Goal: Find specific page/section: Find specific page/section

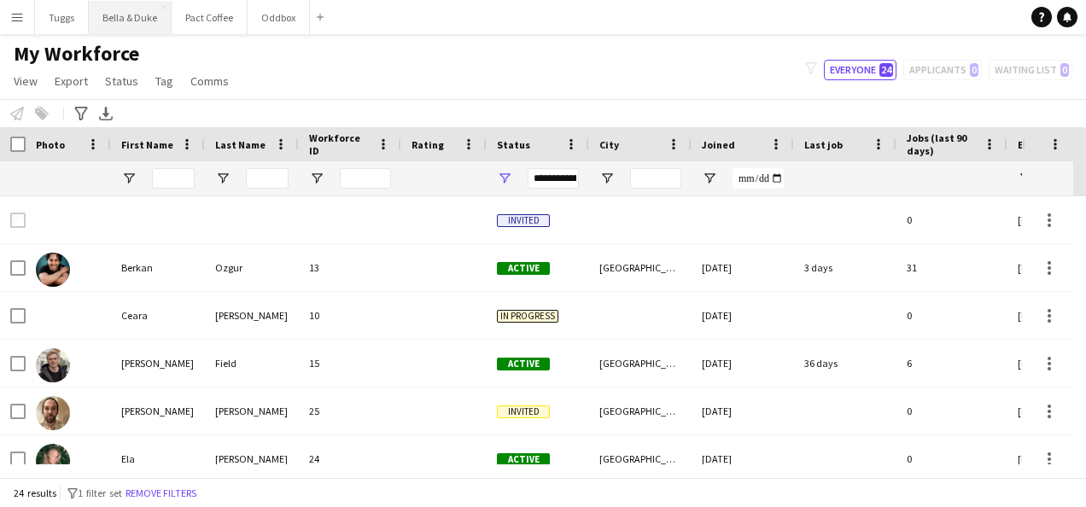
click at [149, 19] on button "Bella & Duke Close" at bounding box center [130, 17] width 83 height 33
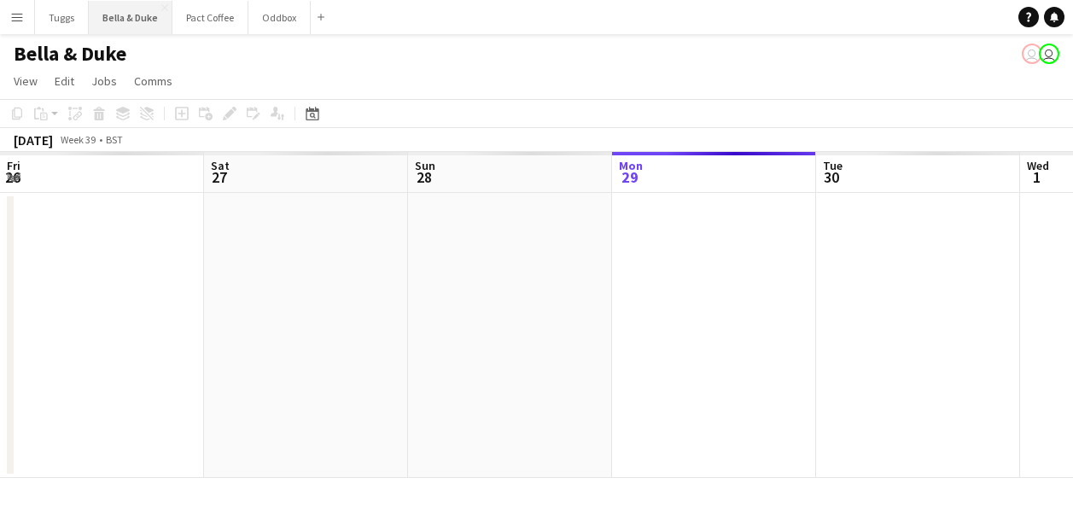
scroll to position [0, 408]
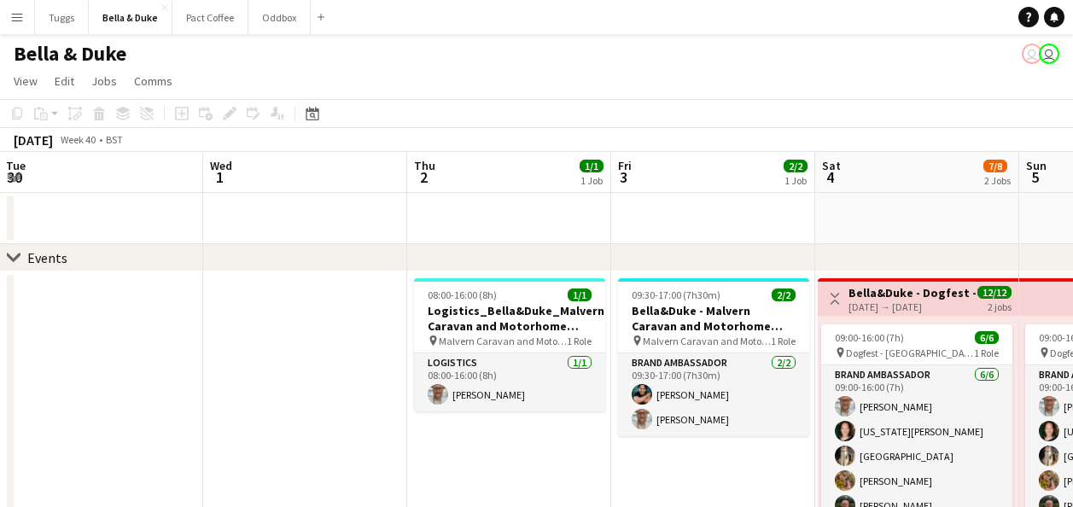
drag, startPoint x: 189, startPoint y: 216, endPoint x: 88, endPoint y: 210, distance: 100.9
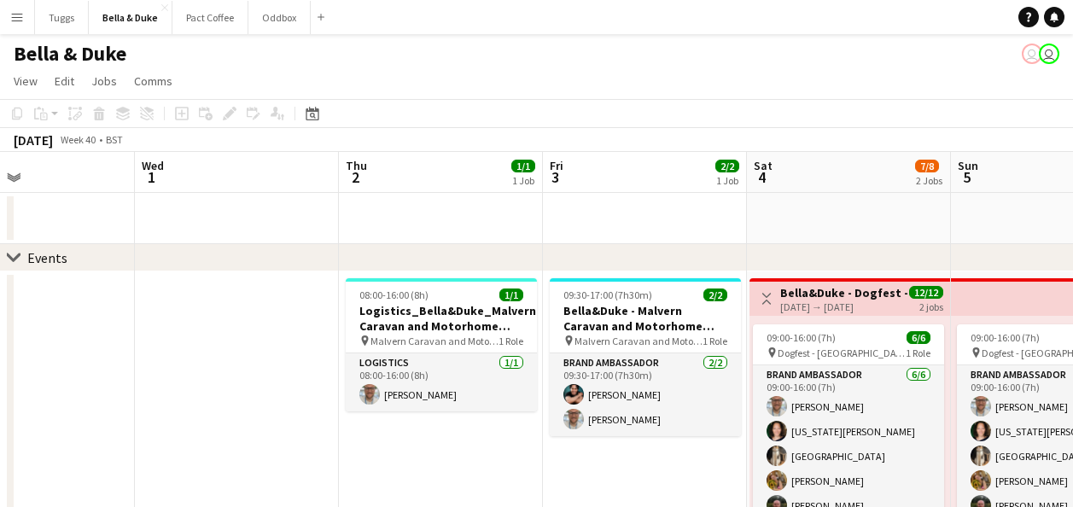
drag, startPoint x: 738, startPoint y: 232, endPoint x: 282, endPoint y: 239, distance: 456.7
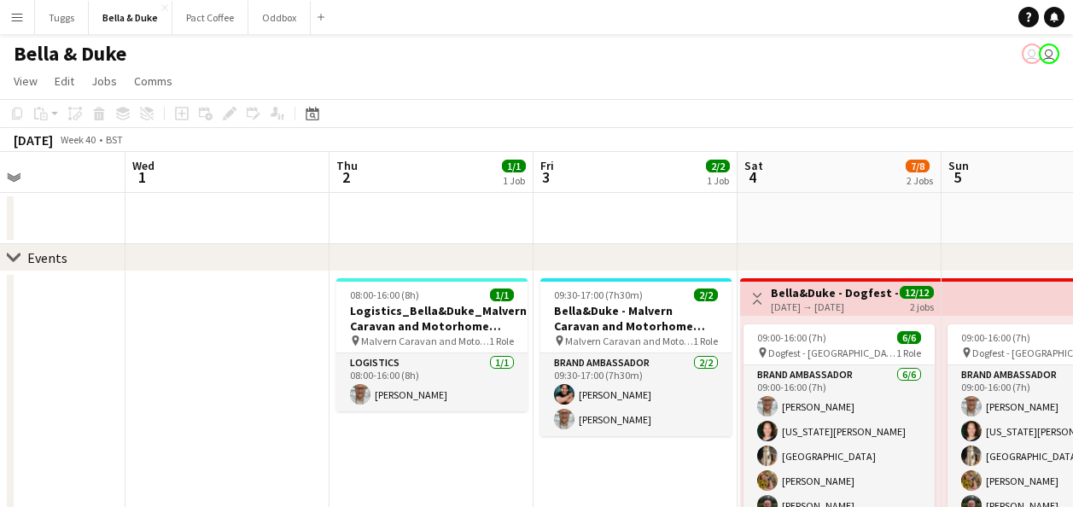
drag, startPoint x: 533, startPoint y: 255, endPoint x: 343, endPoint y: 249, distance: 189.6
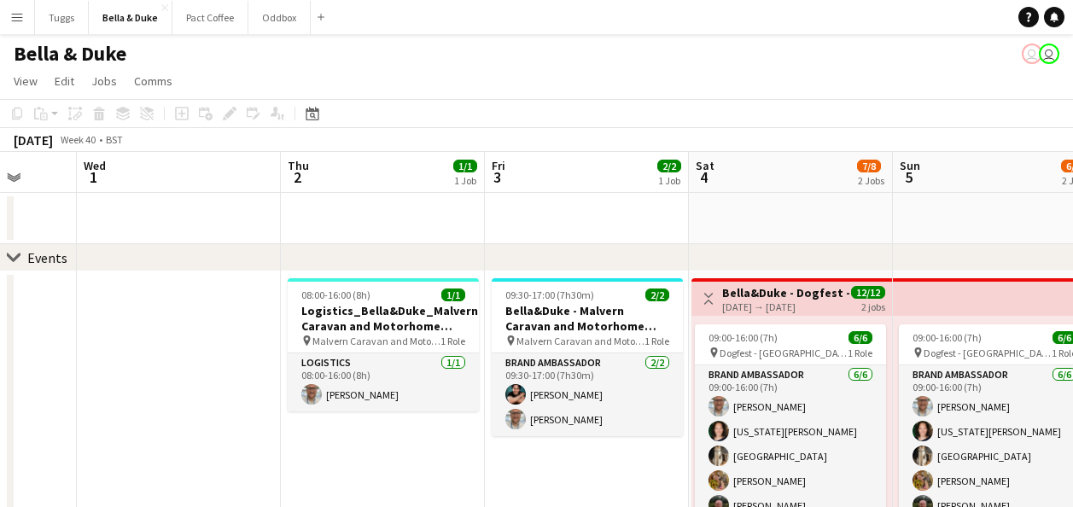
drag, startPoint x: 259, startPoint y: 223, endPoint x: 207, endPoint y: 230, distance: 52.5
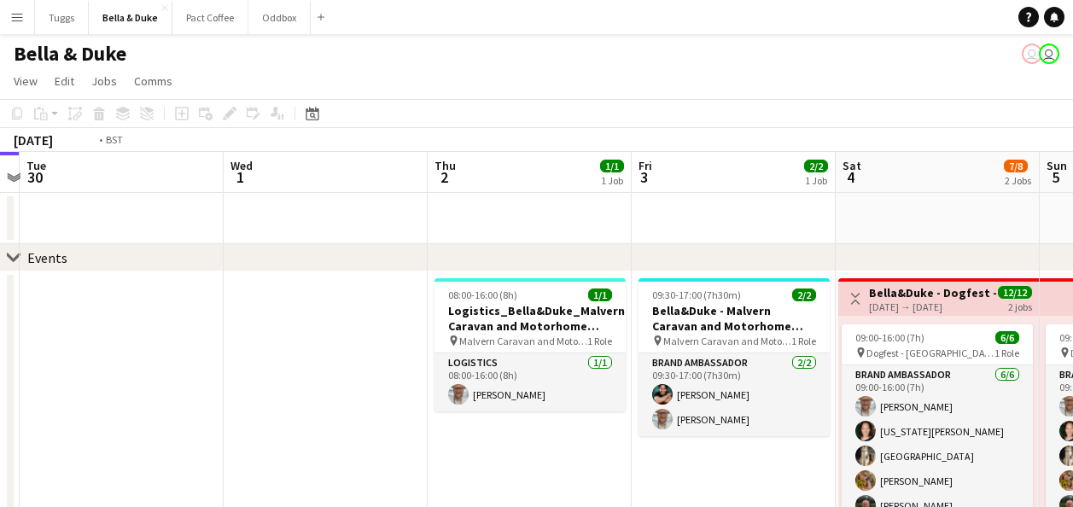
drag, startPoint x: 358, startPoint y: 239, endPoint x: 726, endPoint y: 218, distance: 368.5
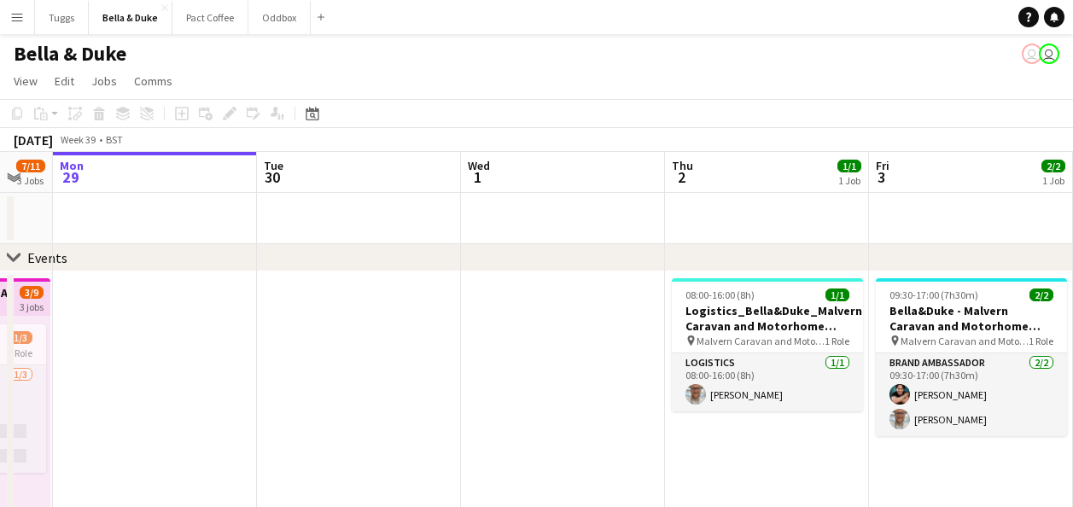
drag, startPoint x: 430, startPoint y: 195, endPoint x: 680, endPoint y: 195, distance: 250.1
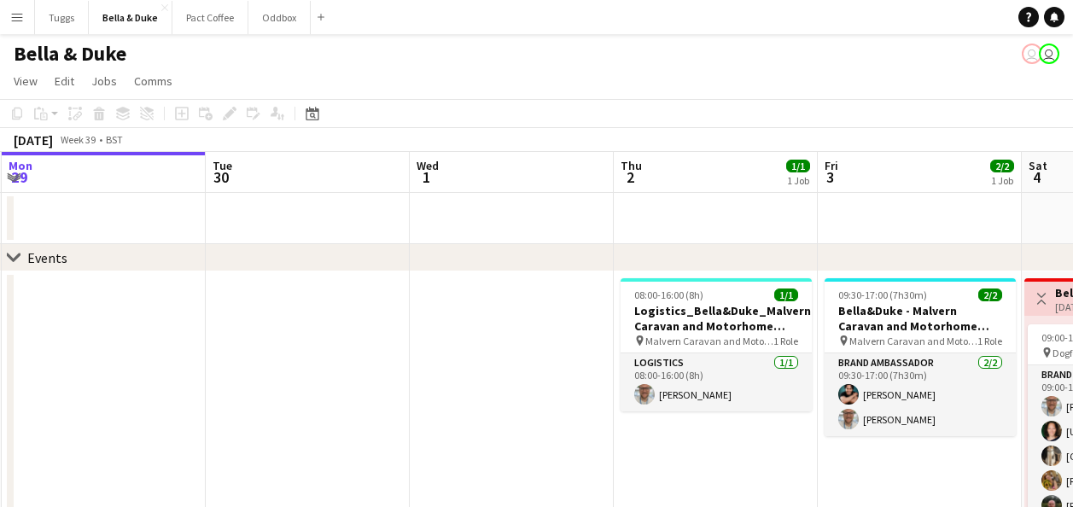
drag, startPoint x: 399, startPoint y: 223, endPoint x: 109, endPoint y: 236, distance: 289.6
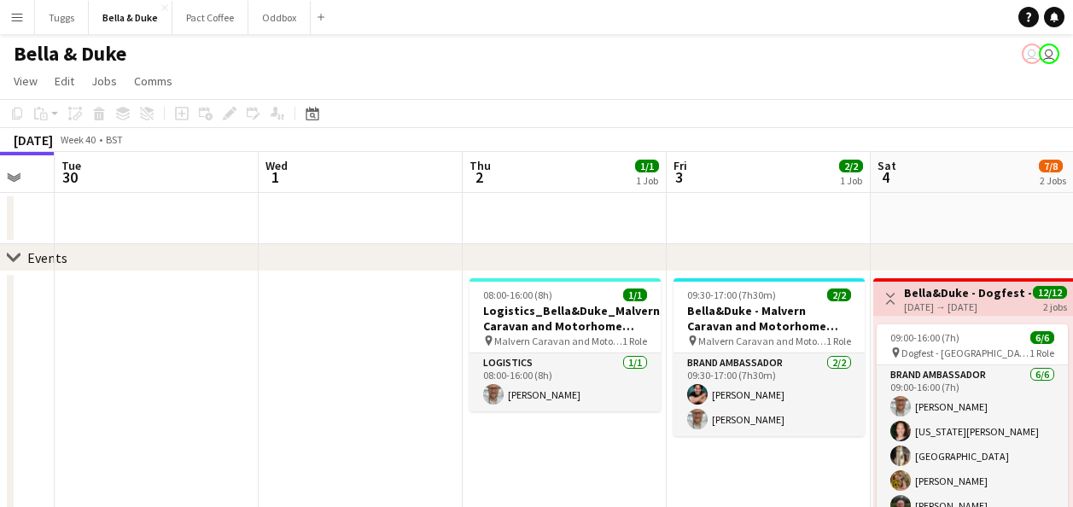
scroll to position [0, 610]
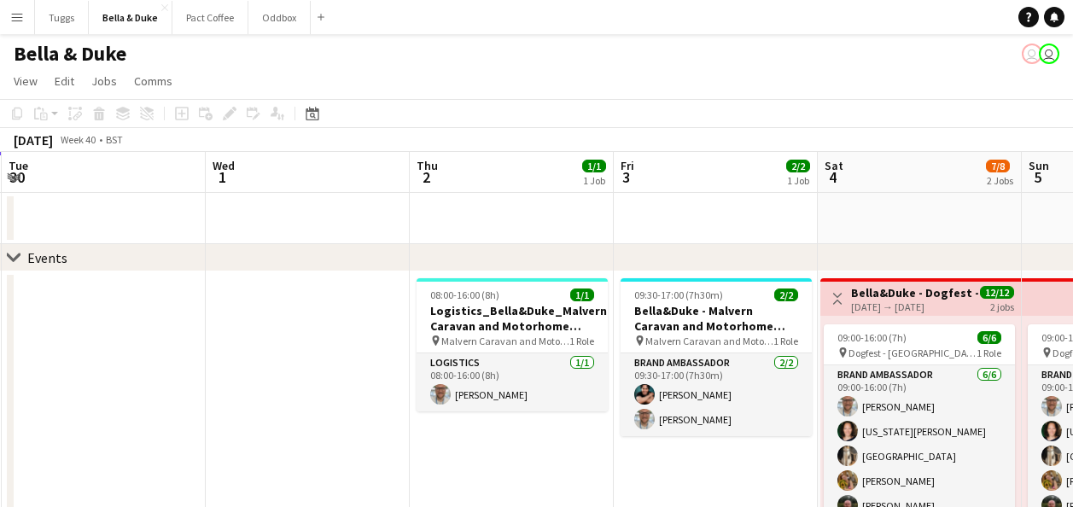
drag, startPoint x: 426, startPoint y: 233, endPoint x: 391, endPoint y: 233, distance: 35.0
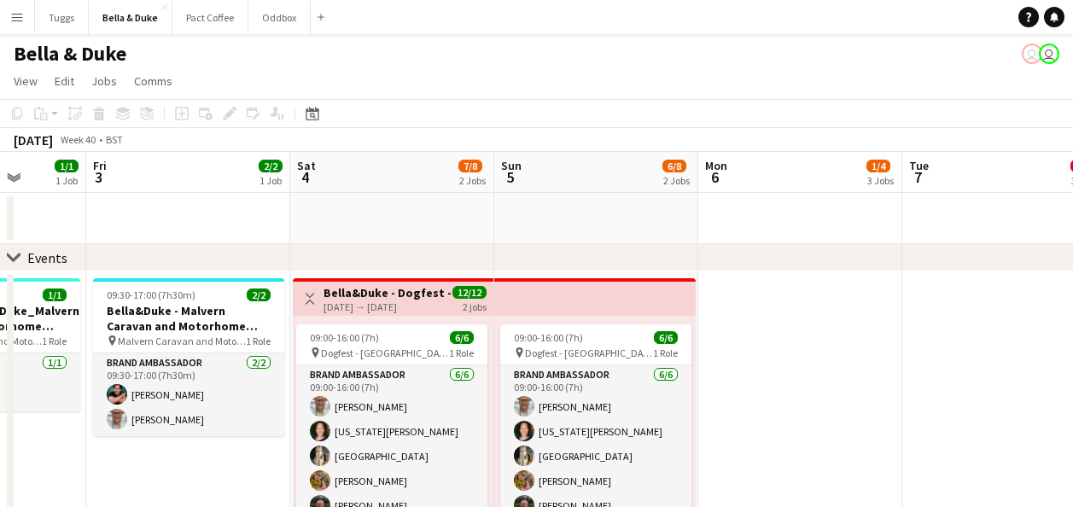
scroll to position [0, 731]
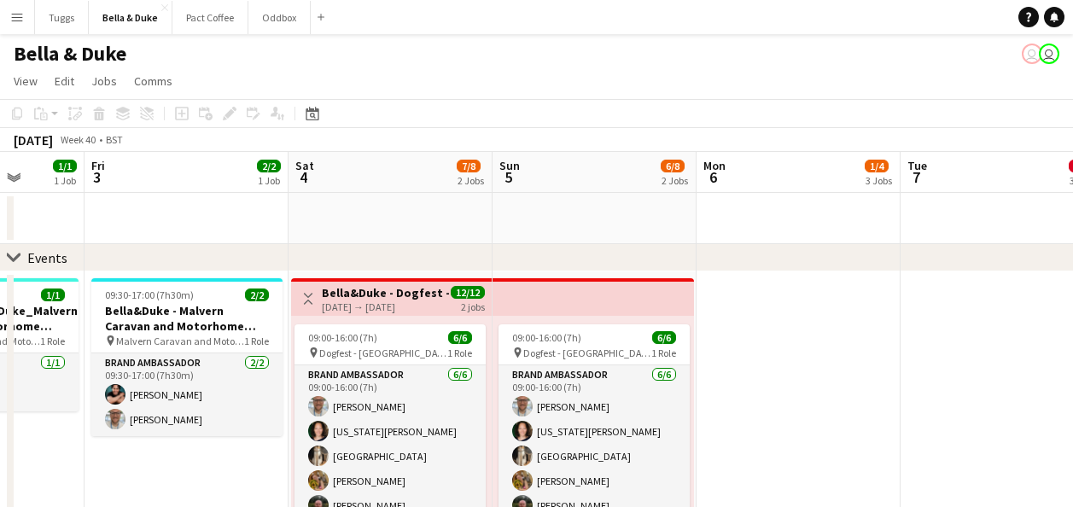
drag, startPoint x: 981, startPoint y: 223, endPoint x: 451, endPoint y: 233, distance: 529.2
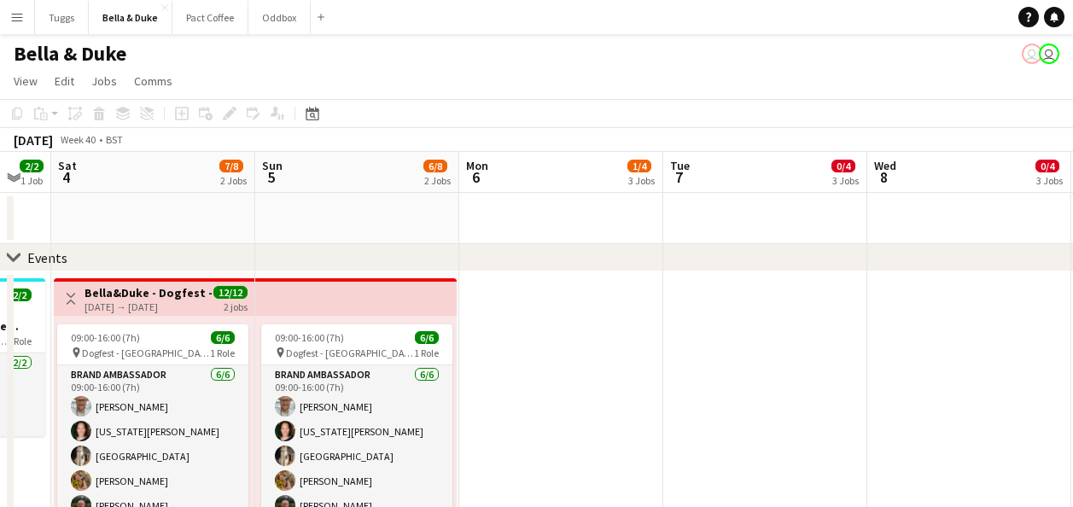
drag, startPoint x: 686, startPoint y: 218, endPoint x: 457, endPoint y: 224, distance: 228.8
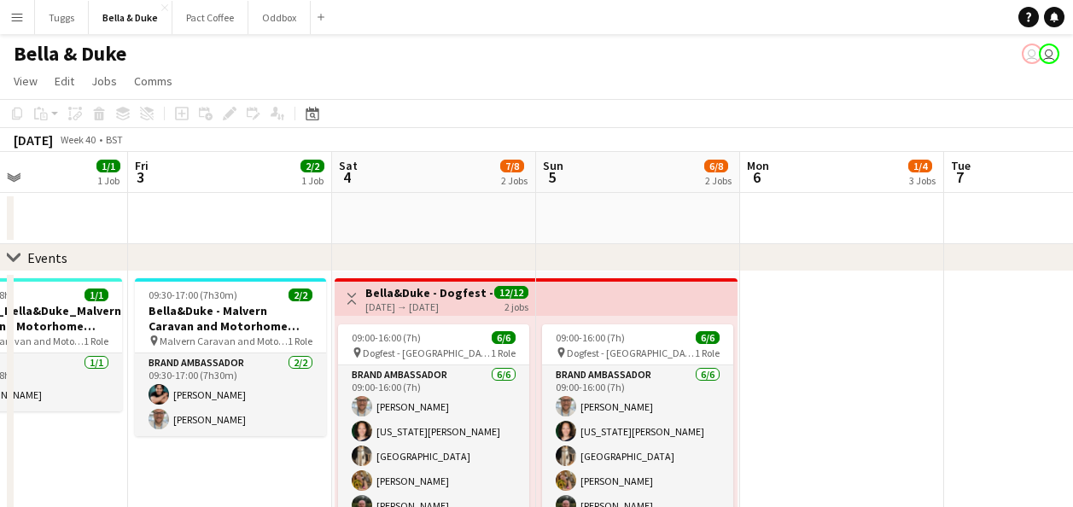
drag, startPoint x: 457, startPoint y: 224, endPoint x: 846, endPoint y: 210, distance: 388.6
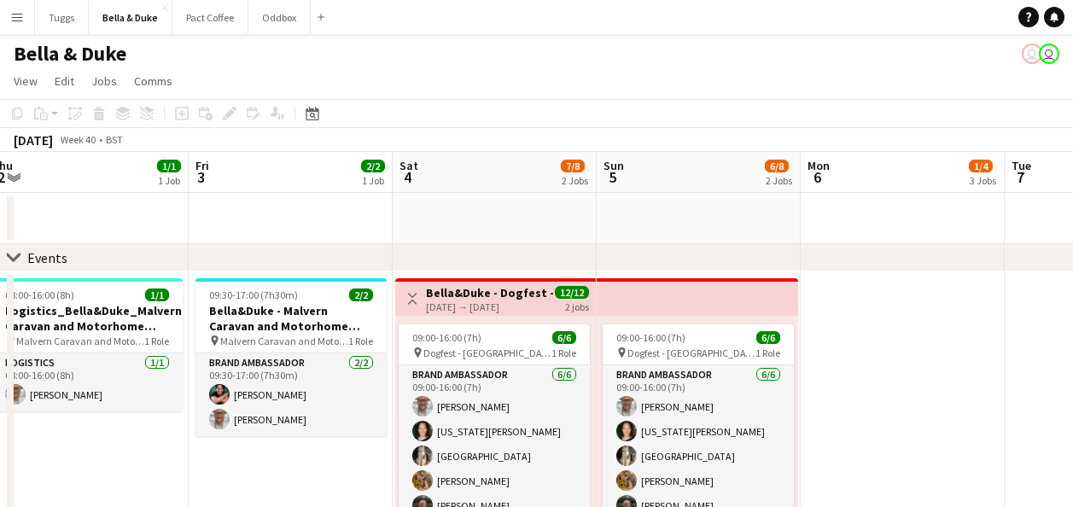
drag, startPoint x: 512, startPoint y: 200, endPoint x: 687, endPoint y: 213, distance: 175.5
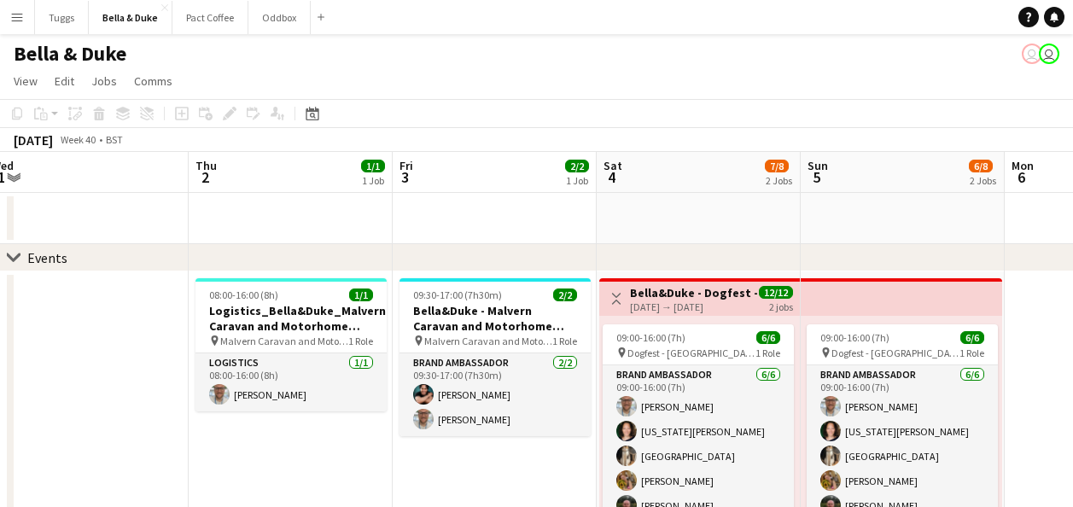
scroll to position [0, 408]
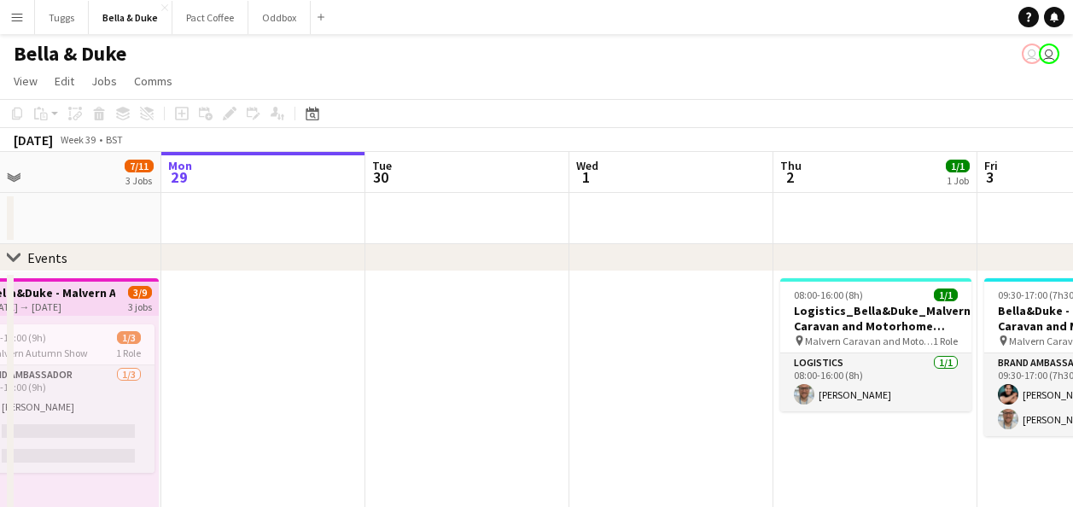
drag, startPoint x: 154, startPoint y: 219, endPoint x: 723, endPoint y: 189, distance: 570.1
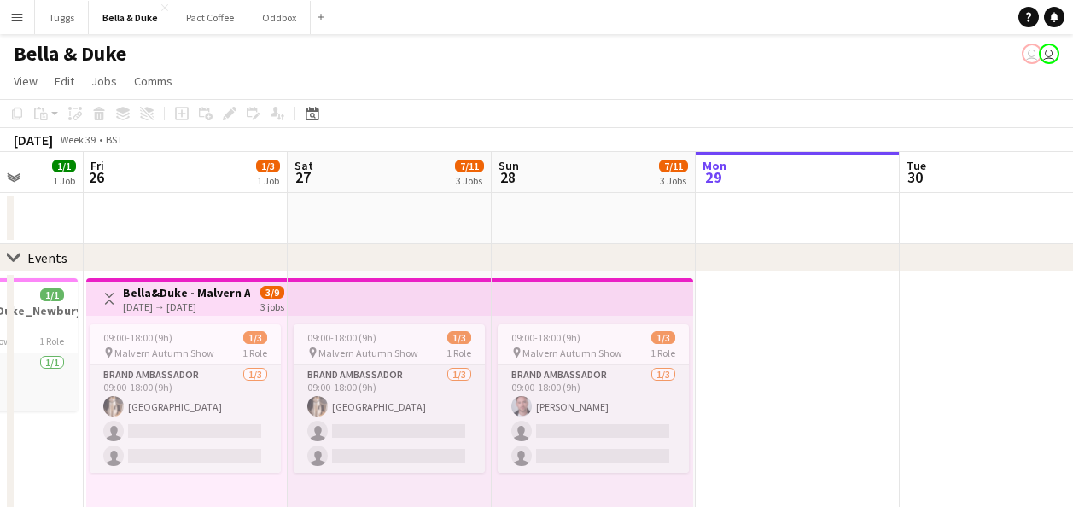
drag, startPoint x: 437, startPoint y: 227, endPoint x: 791, endPoint y: 247, distance: 354.7
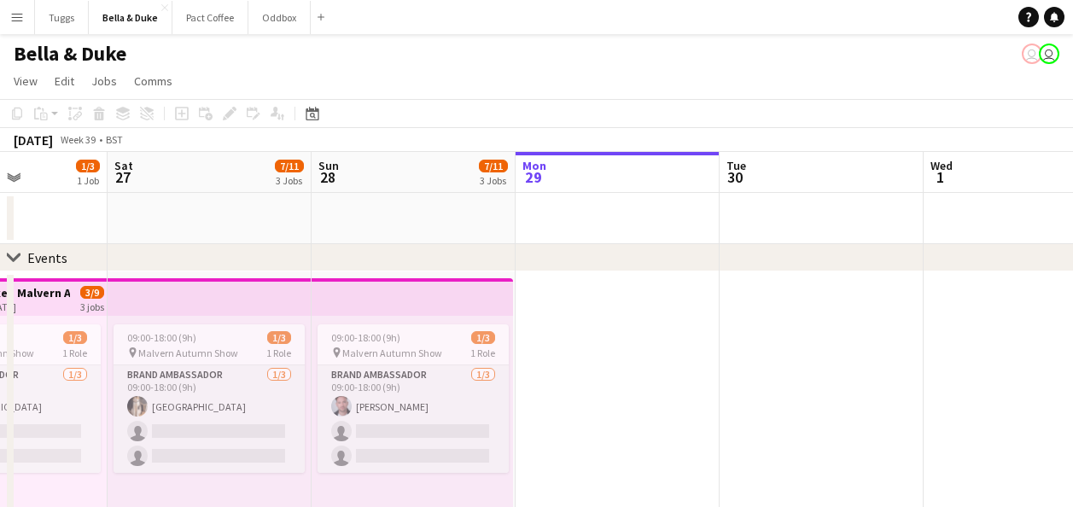
drag, startPoint x: 556, startPoint y: 223, endPoint x: 758, endPoint y: 230, distance: 202.4
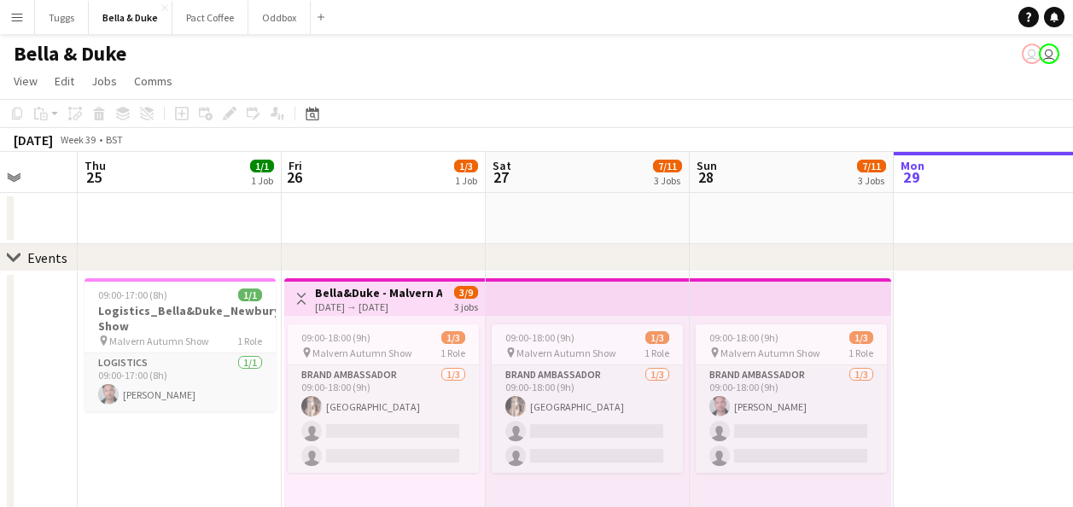
drag, startPoint x: 620, startPoint y: 219, endPoint x: 835, endPoint y: 248, distance: 216.2
drag, startPoint x: 765, startPoint y: 254, endPoint x: 844, endPoint y: 256, distance: 79.4
click at [844, 256] on div "chevron-right Events" at bounding box center [536, 257] width 1073 height 27
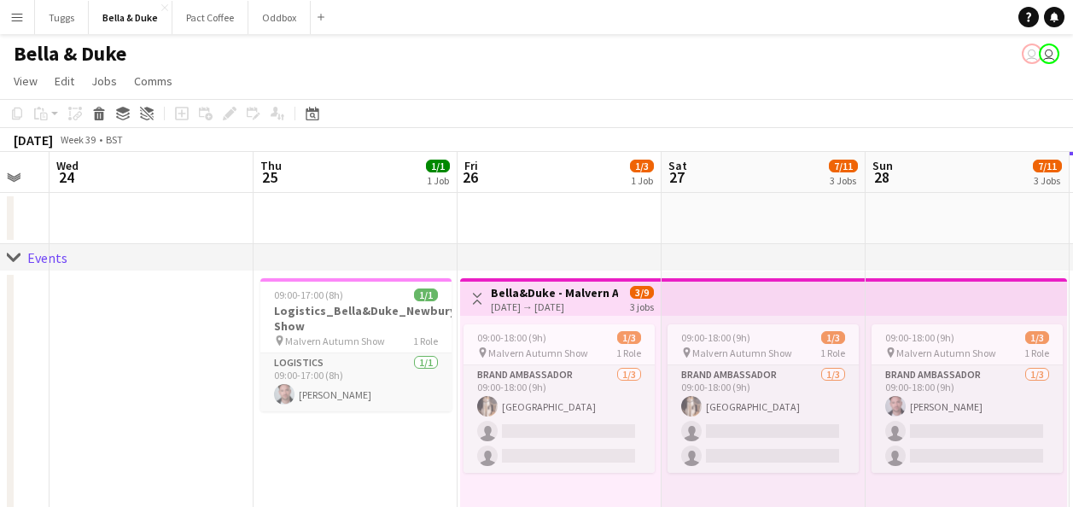
drag, startPoint x: 730, startPoint y: 230, endPoint x: 906, endPoint y: 229, distance: 176.7
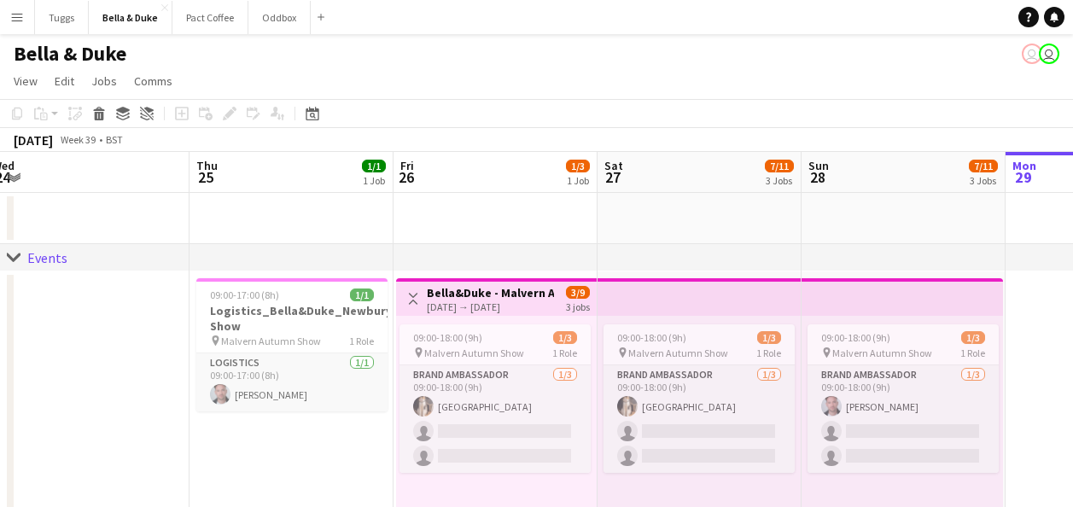
drag, startPoint x: 899, startPoint y: 229, endPoint x: 836, endPoint y: 241, distance: 64.3
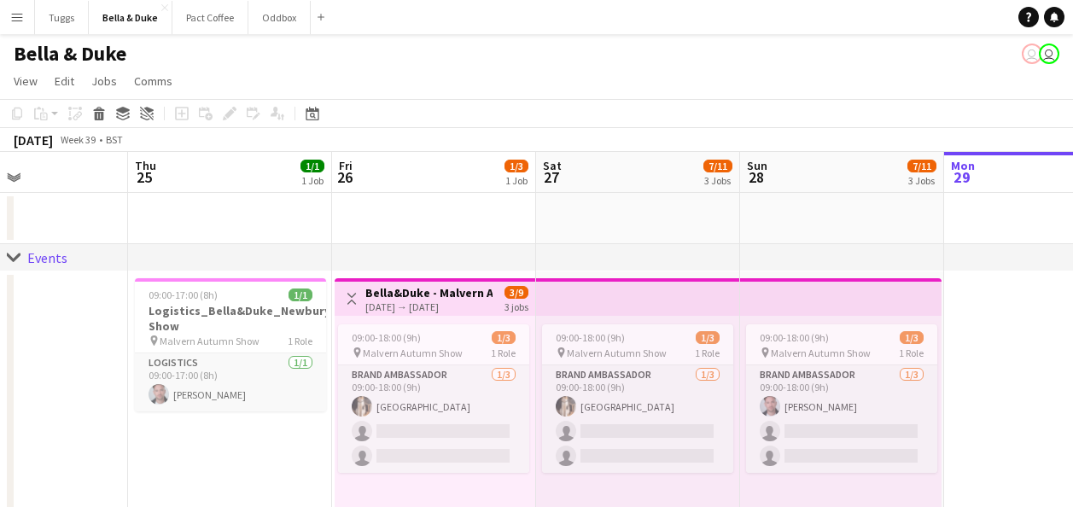
scroll to position [0, 489]
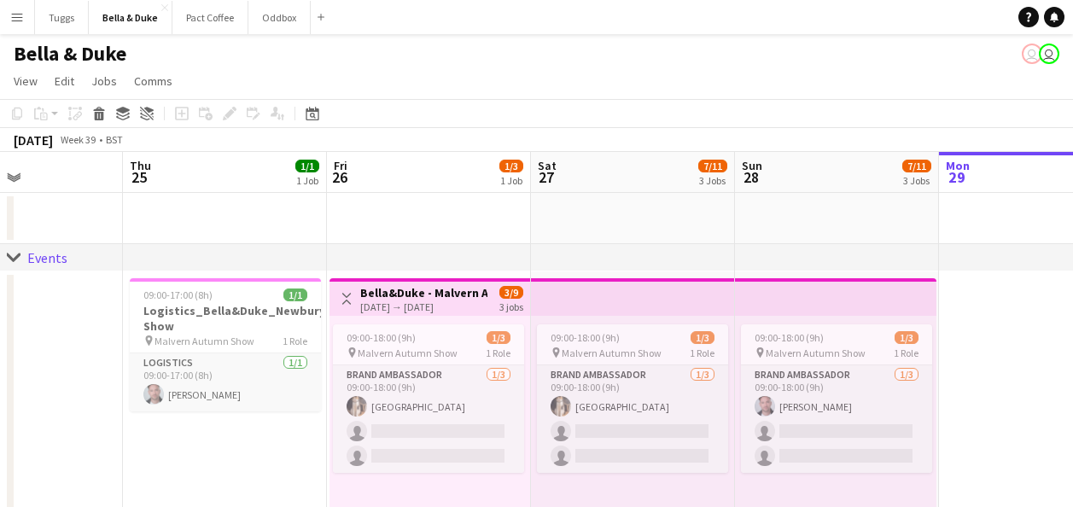
drag, startPoint x: 836, startPoint y: 241, endPoint x: 769, endPoint y: 231, distance: 67.2
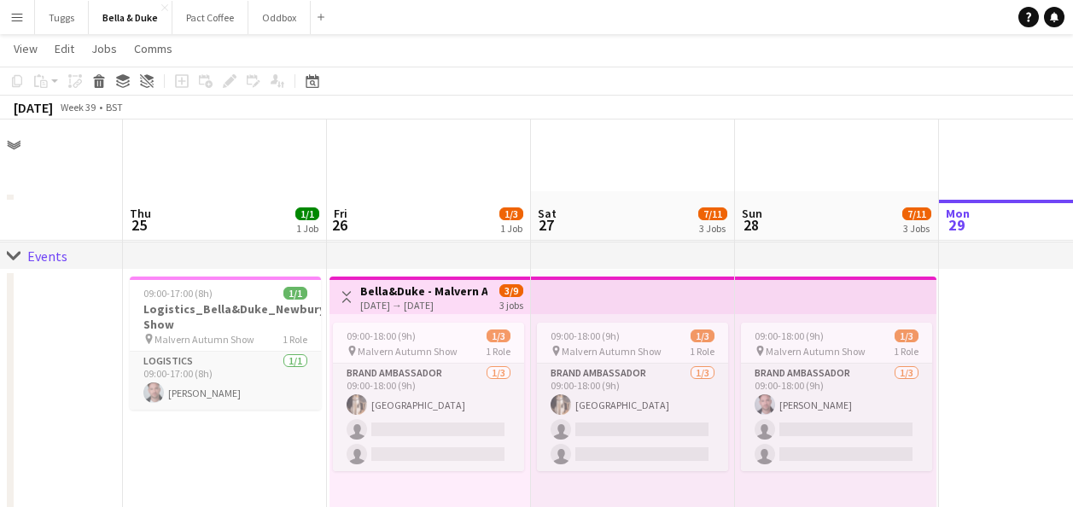
scroll to position [341, 0]
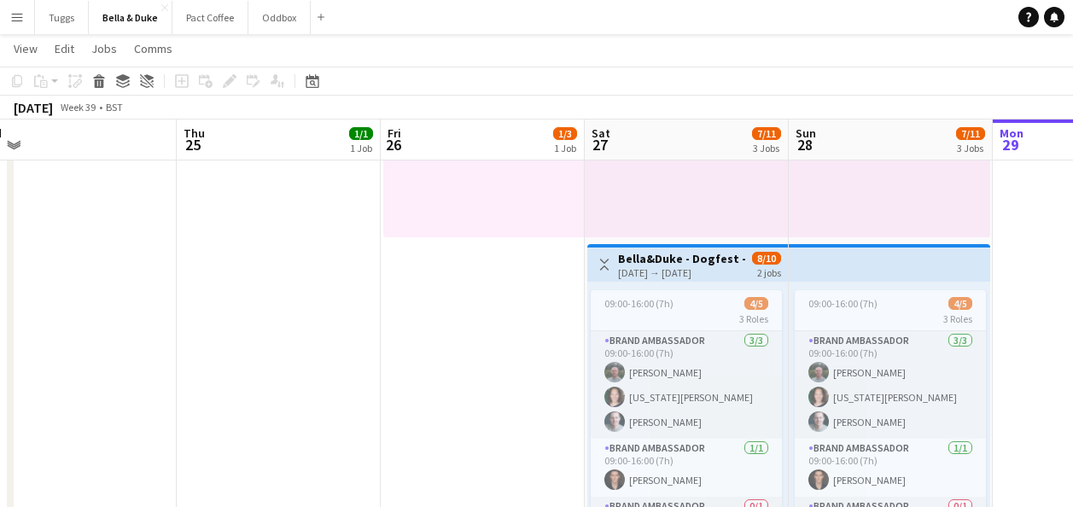
drag, startPoint x: 446, startPoint y: 351, endPoint x: 591, endPoint y: 346, distance: 146.0
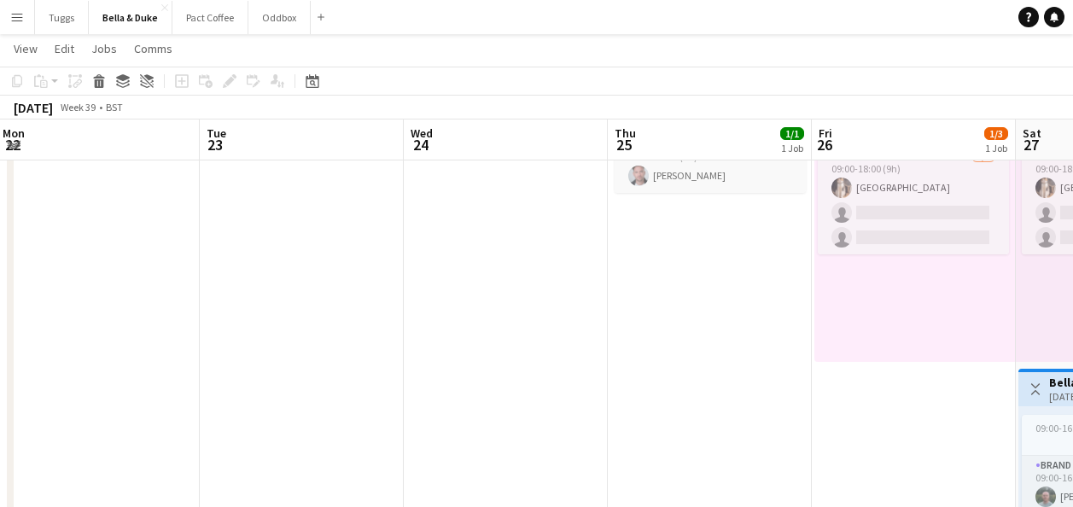
drag, startPoint x: 381, startPoint y: 305, endPoint x: 504, endPoint y: 303, distance: 122.9
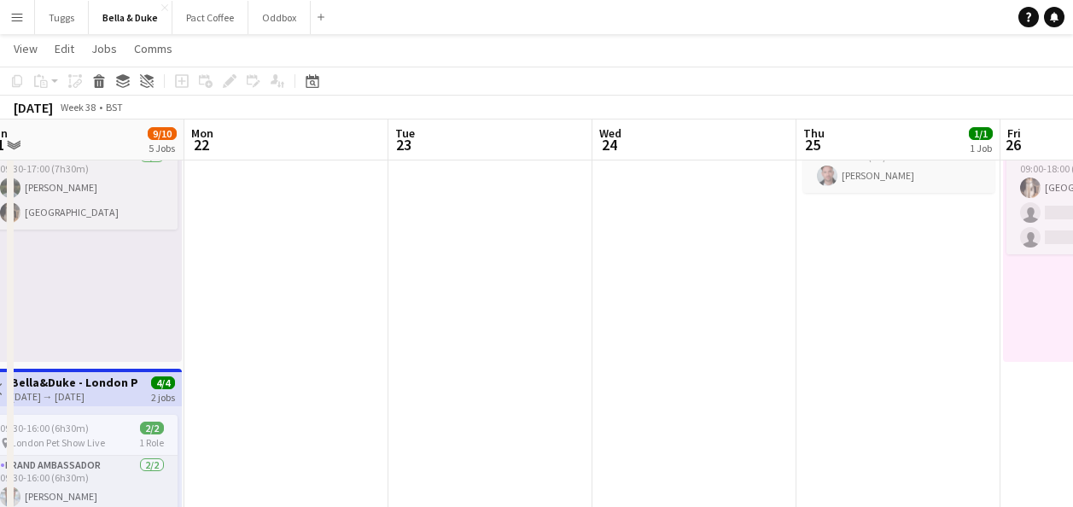
drag, startPoint x: 368, startPoint y: 293, endPoint x: 617, endPoint y: 330, distance: 252.0
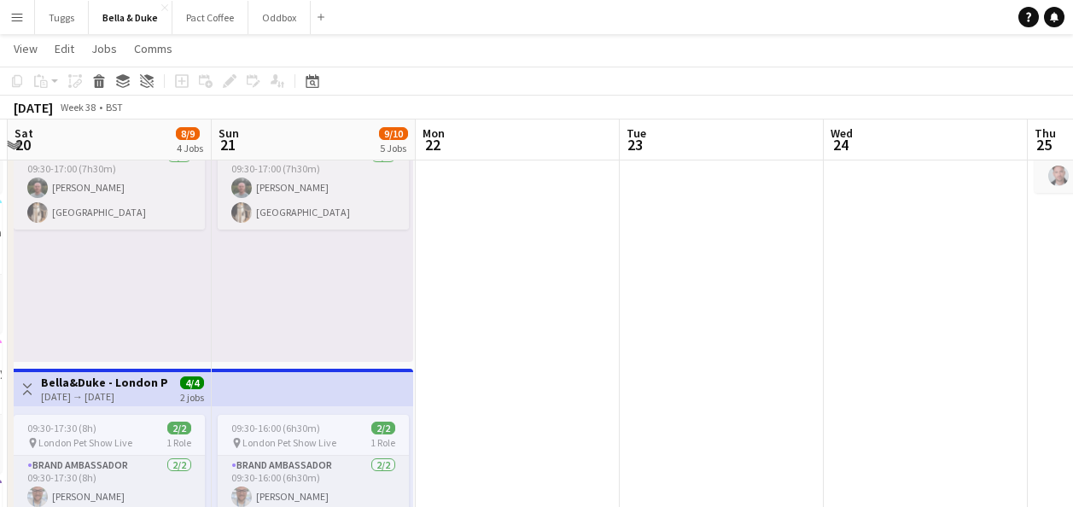
drag, startPoint x: 539, startPoint y: 332, endPoint x: 713, endPoint y: 348, distance: 175.7
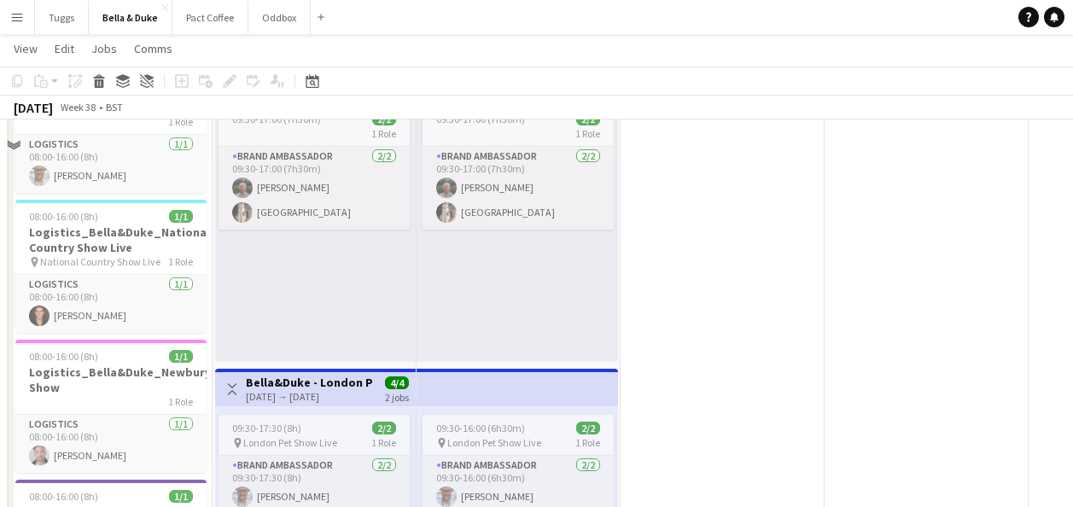
scroll to position [0, 0]
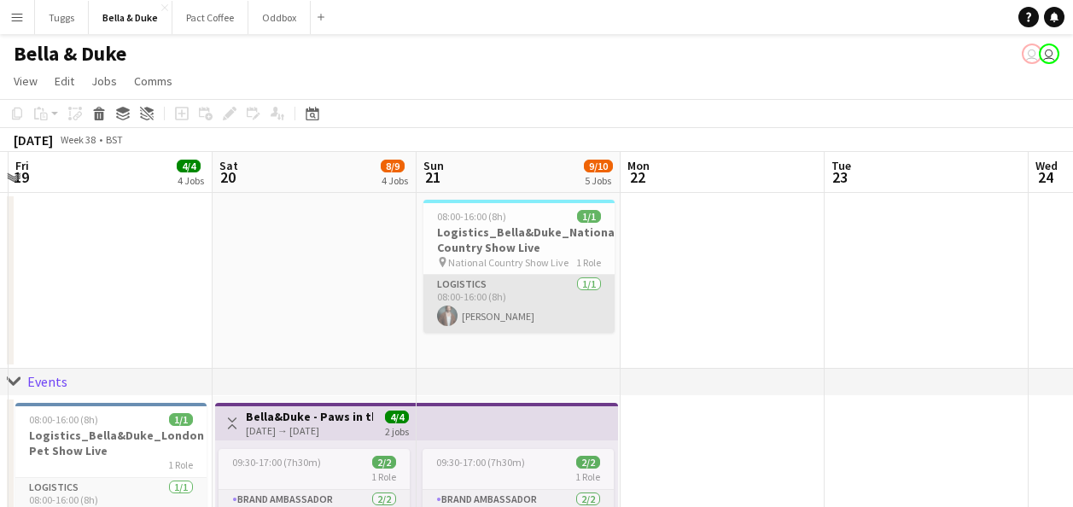
click at [562, 312] on app-card-role "Logistics [DATE] 08:00-16:00 (8h) [PERSON_NAME]" at bounding box center [518, 304] width 191 height 58
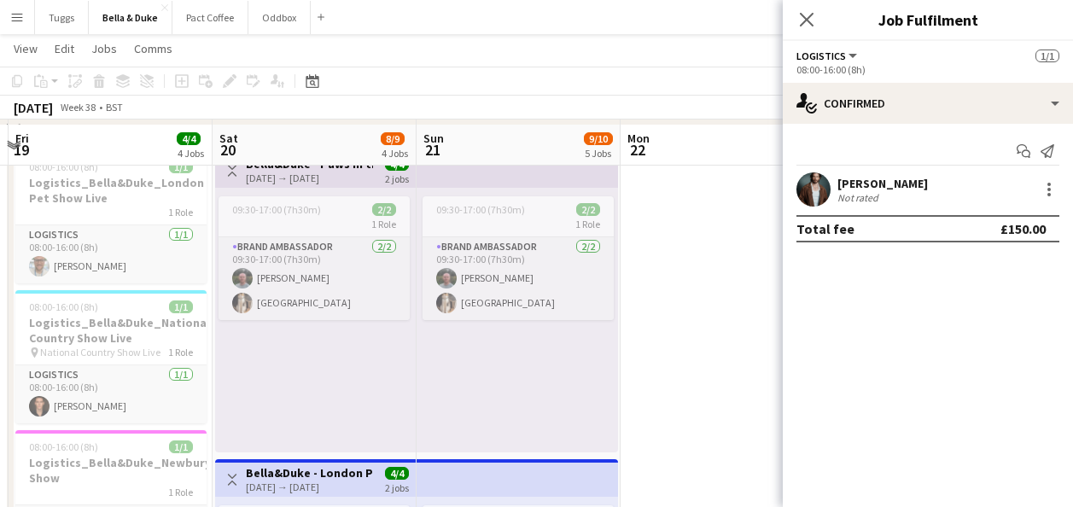
scroll to position [256, 0]
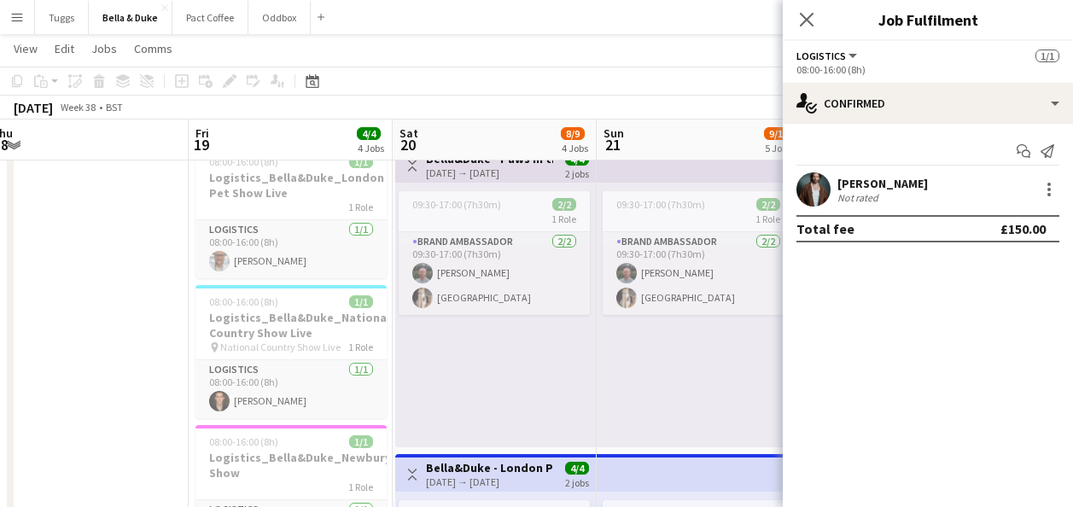
drag, startPoint x: 554, startPoint y: 388, endPoint x: 580, endPoint y: 393, distance: 26.0
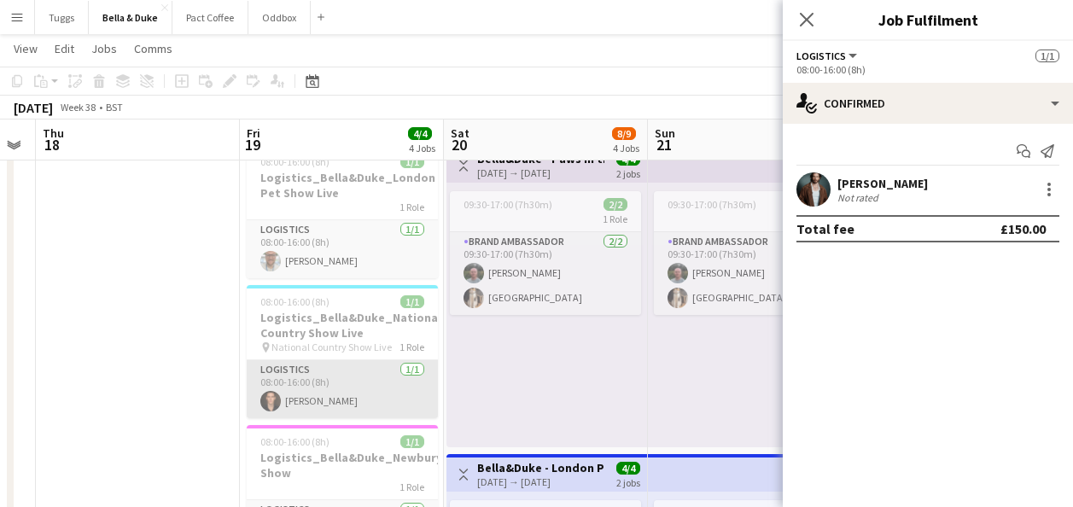
click at [359, 386] on app-card-role "Logistics [DATE] 08:00-16:00 (8h) [PERSON_NAME]" at bounding box center [342, 389] width 191 height 58
